Goal: Task Accomplishment & Management: Use online tool/utility

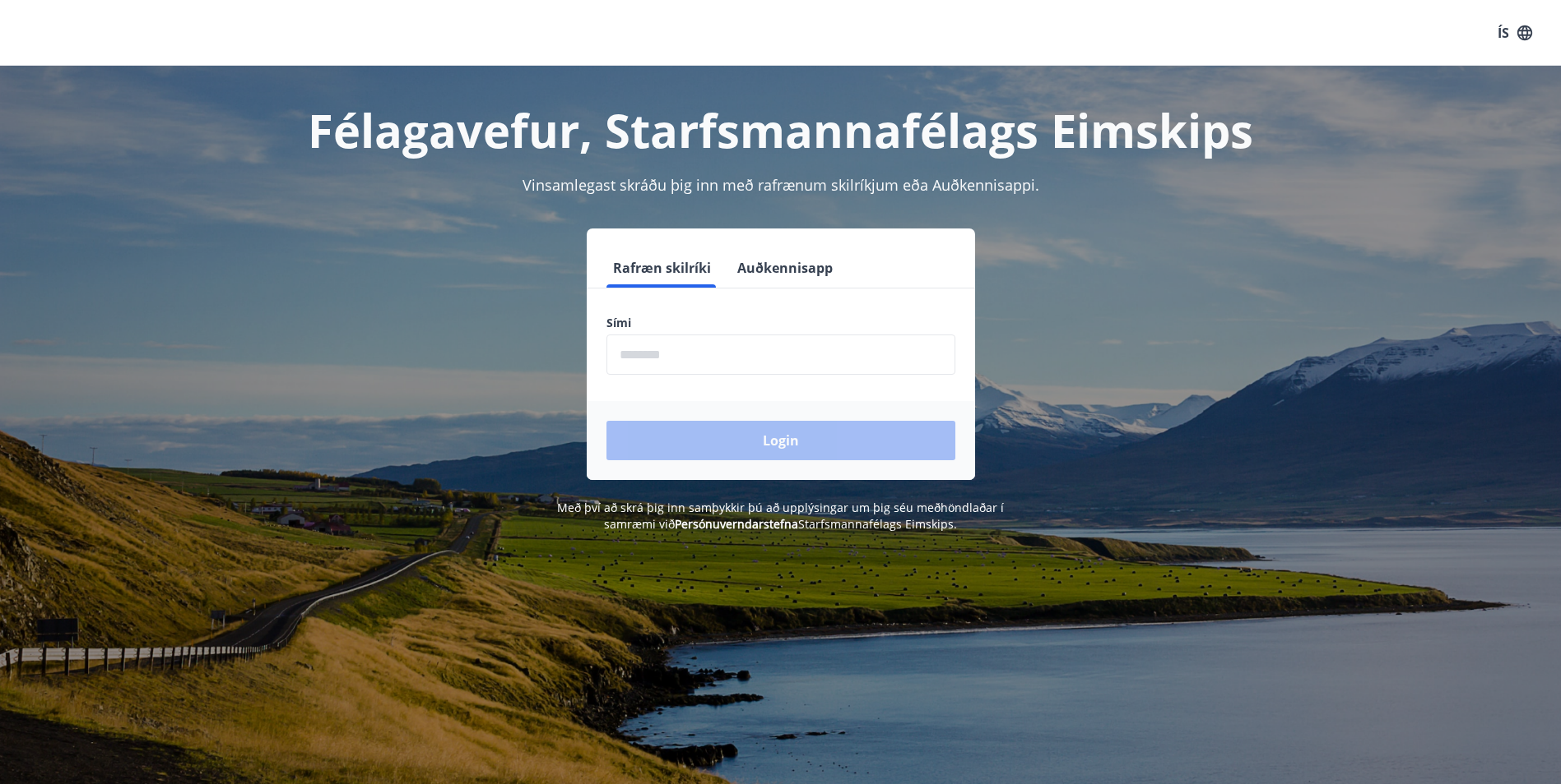
click at [804, 357] on input "phone" at bounding box center [780, 354] width 349 height 40
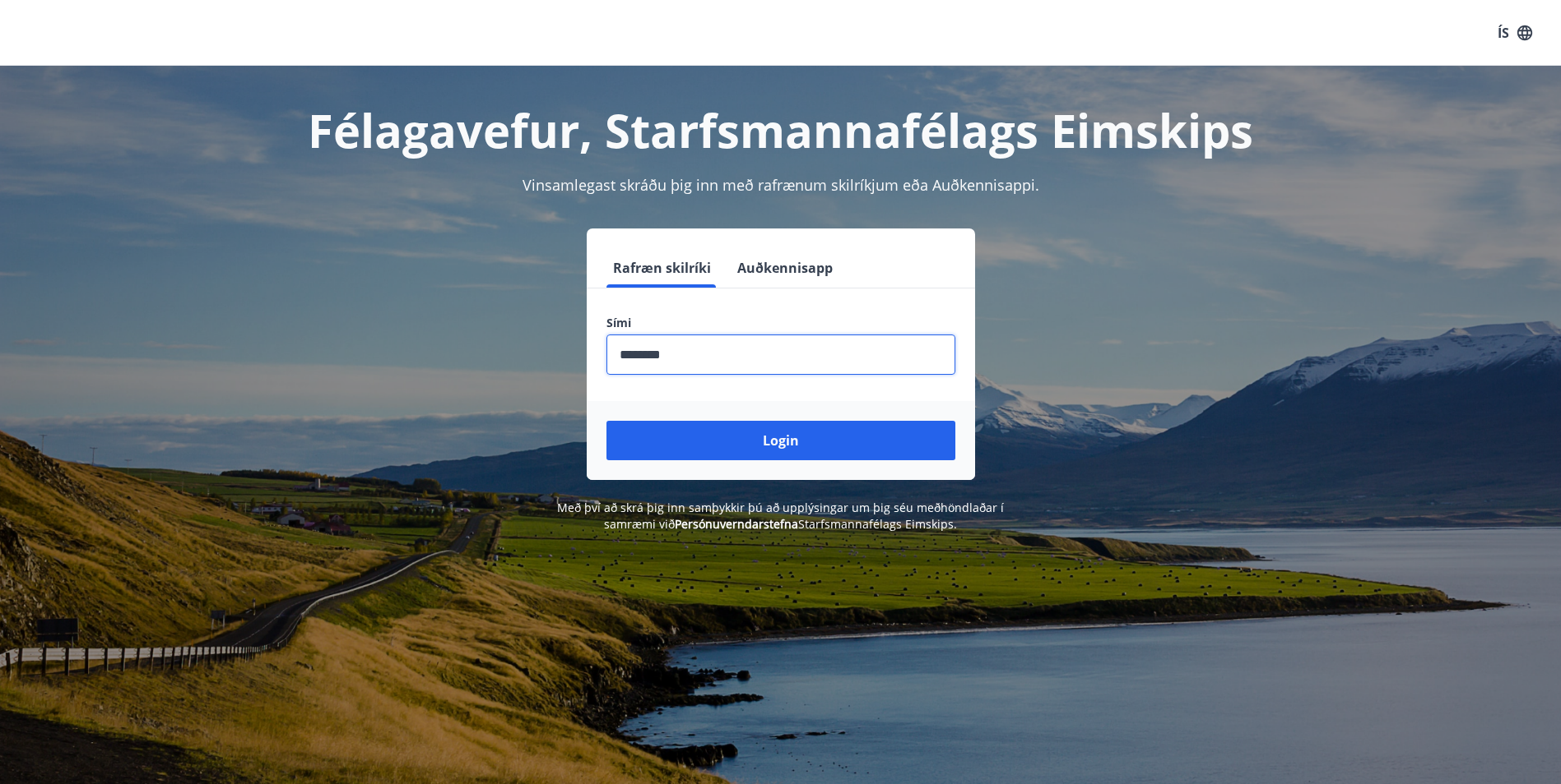
click at [606, 421] on button "Login" at bounding box center [780, 441] width 349 height 39
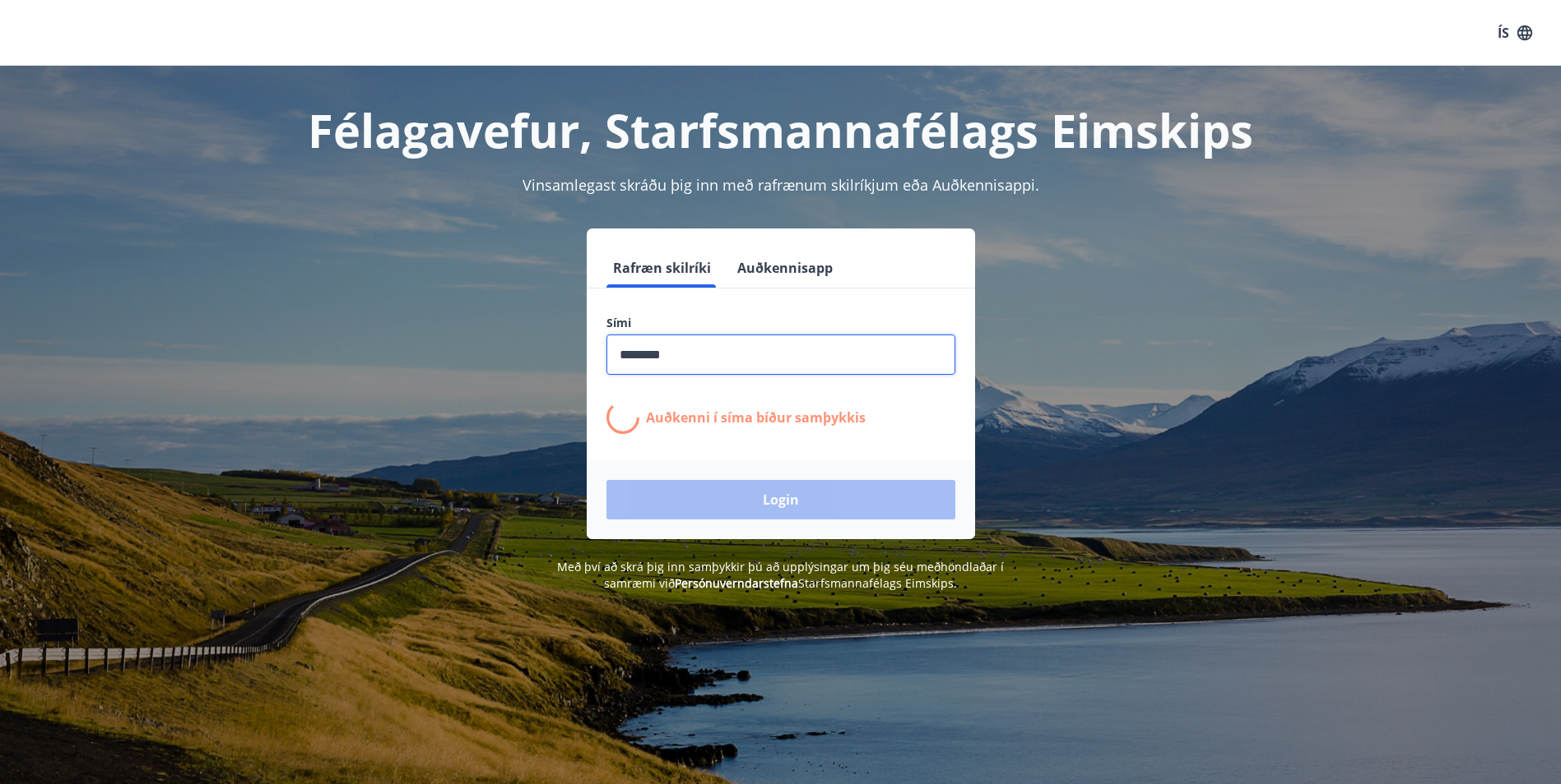
drag, startPoint x: 804, startPoint y: 357, endPoint x: 290, endPoint y: 399, distance: 515.7
click at [290, 399] on div "Rafræn skilríki Auðkennisapp Sími ​ Auðkenni í síma bíður samþykkis Login" at bounding box center [780, 384] width 1146 height 311
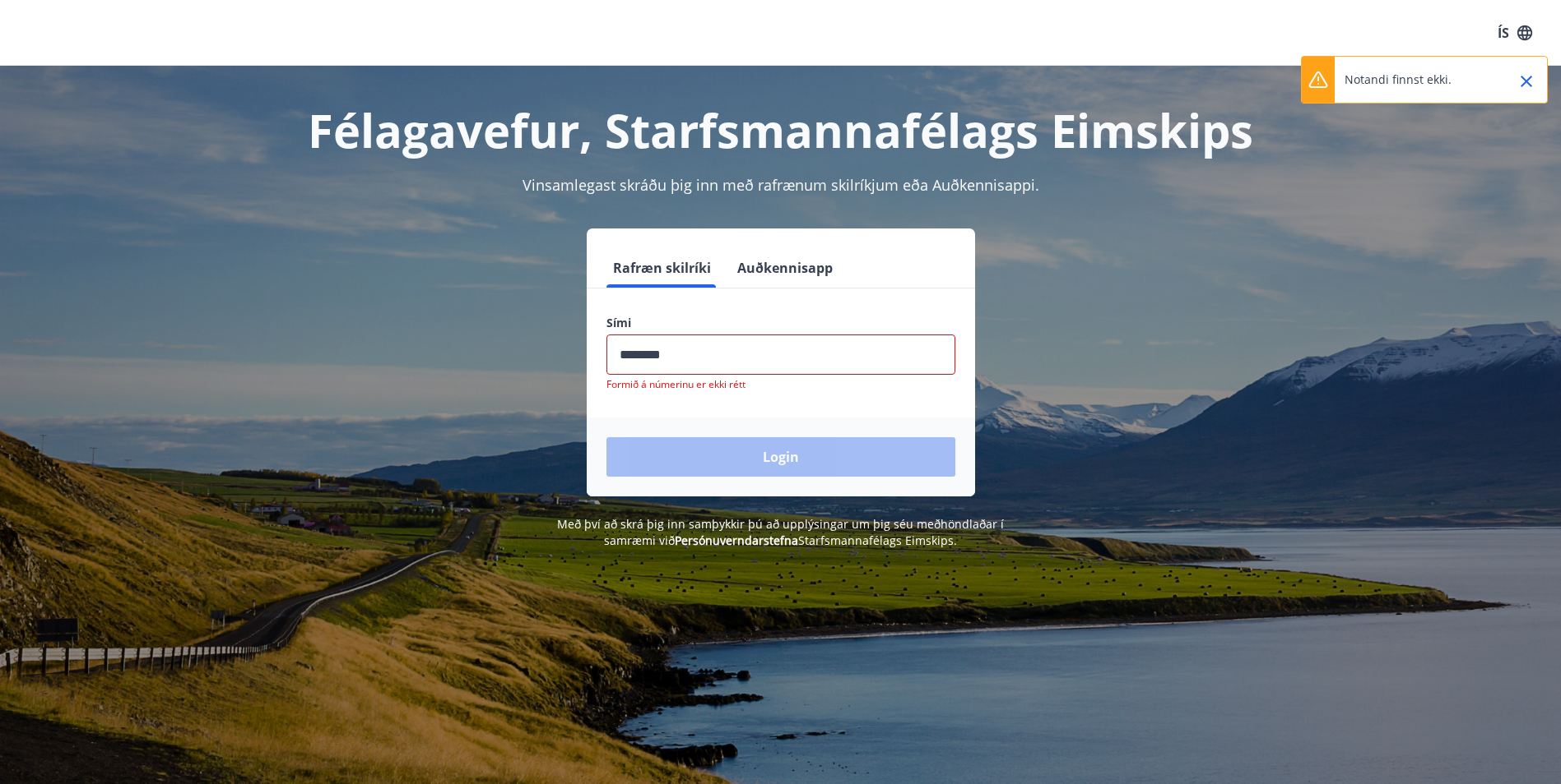
type input "********"
click at [606, 438] on button "Login" at bounding box center [780, 458] width 349 height 39
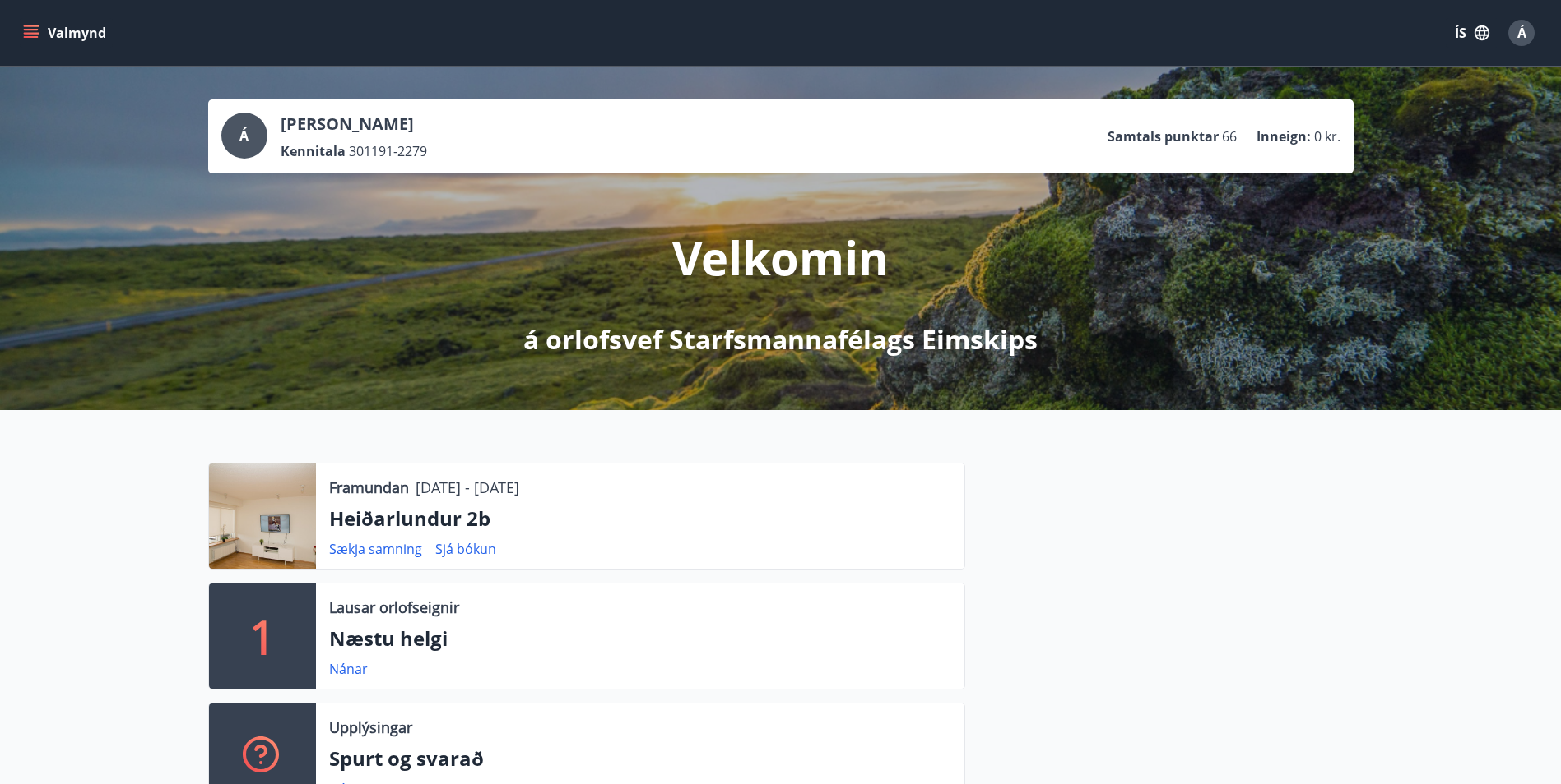
click at [75, 28] on button "Valmynd" at bounding box center [66, 33] width 93 height 30
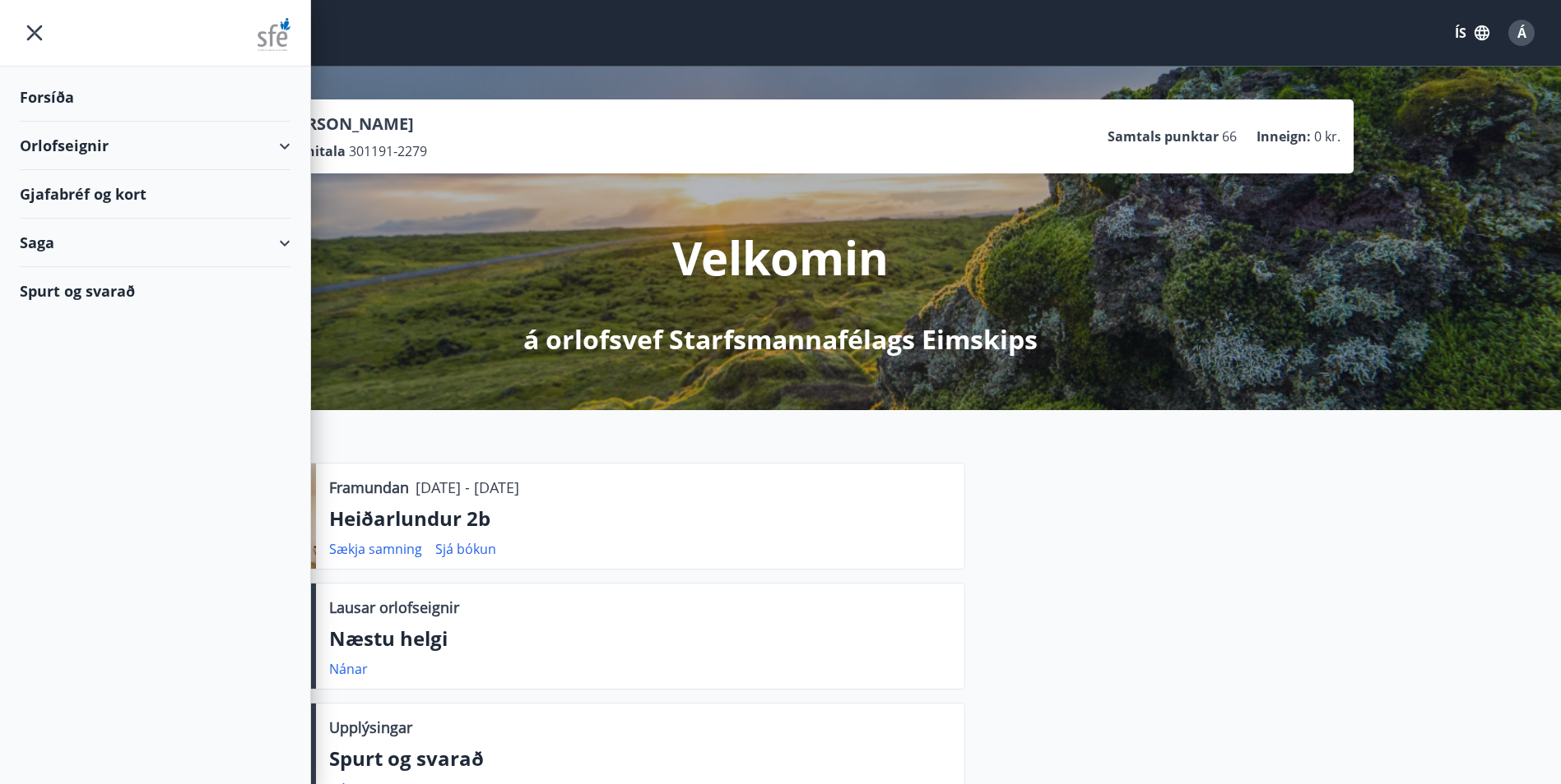
click at [87, 195] on div "Gjafabréf og kort" at bounding box center [155, 194] width 270 height 48
click at [1284, 493] on div at bounding box center [1159, 642] width 389 height 360
